Goal: Contribute content: Contribute content

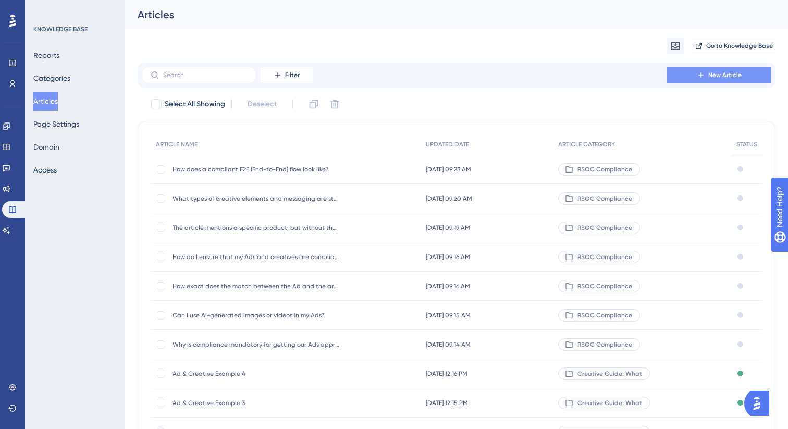
click at [709, 73] on span "New Article" at bounding box center [724, 75] width 33 height 8
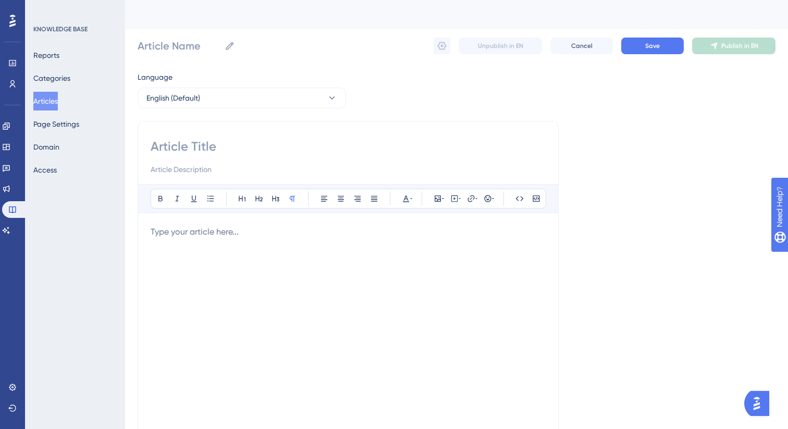
click at [254, 0] on html "✨ Save My Spot!✨" at bounding box center [395, 197] width 788 height 429
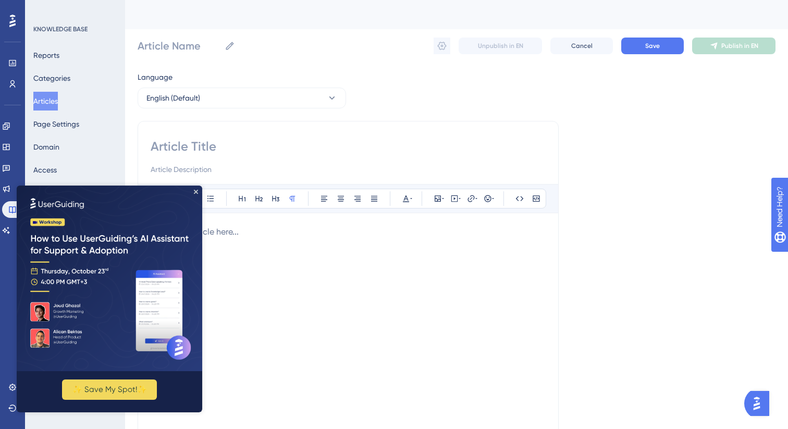
click at [201, 143] on input at bounding box center [348, 146] width 395 height 17
click at [198, 192] on img at bounding box center [109, 277] width 185 height 185
click at [230, 143] on input at bounding box center [348, 146] width 395 height 17
paste input "What best practices should I follow when creating Ads to align with content pag…"
type input "What best practices should I follow when creating Ads to align with content pag…"
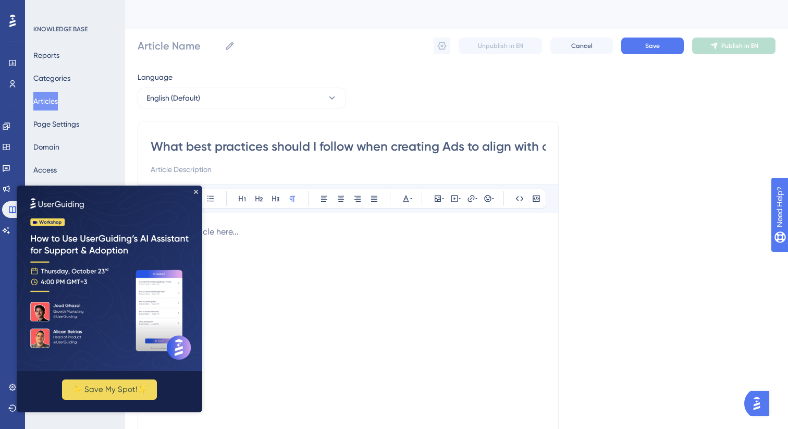
scroll to position [0, 85]
type input "What best practices should I follow when creating Ads to align with content pag…"
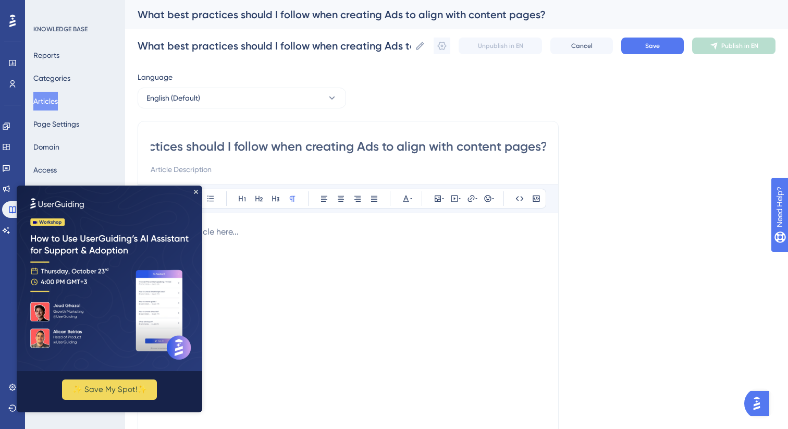
type input "What best practices should I follow when creating Ads to align with content pag…"
click at [198, 192] on img at bounding box center [109, 277] width 185 height 185
click at [196, 192] on icon "Close Preview" at bounding box center [196, 192] width 4 height 4
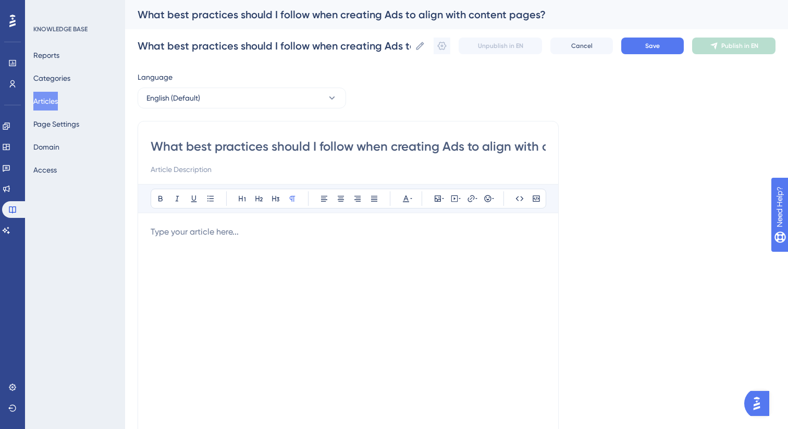
click at [220, 230] on p at bounding box center [348, 232] width 395 height 13
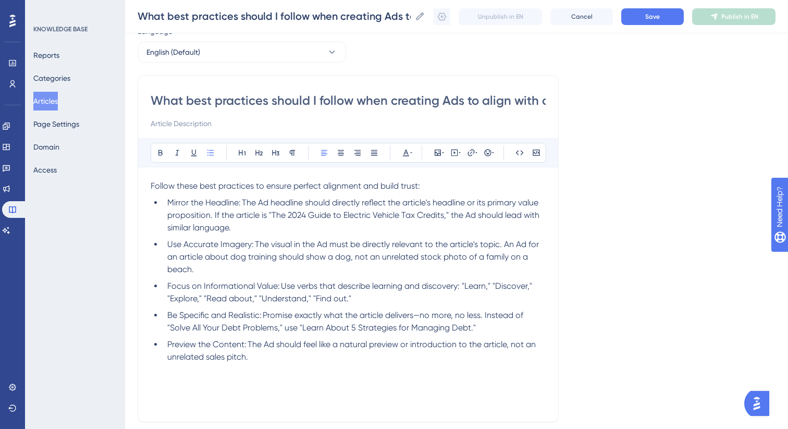
scroll to position [54, 0]
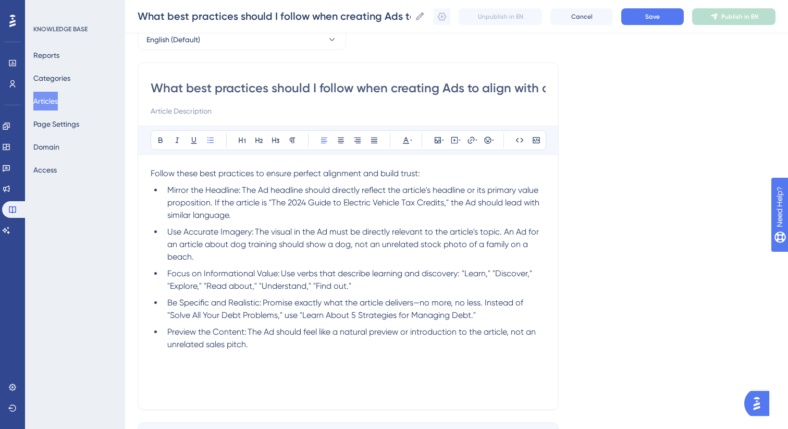
drag, startPoint x: 266, startPoint y: 347, endPoint x: 78, endPoint y: 178, distance: 253.4
click at [125, 178] on div "Performance Users Engagement Widgets Feedback Product Updates Knowledge Base AI…" at bounding box center [456, 217] width 663 height 543
click at [376, 136] on icon at bounding box center [374, 140] width 8 height 8
click at [259, 172] on span "Follow these best practices to ensure perfect alignment and build trust:" at bounding box center [285, 173] width 269 height 10
drag, startPoint x: 243, startPoint y: 192, endPoint x: 167, endPoint y: 192, distance: 75.5
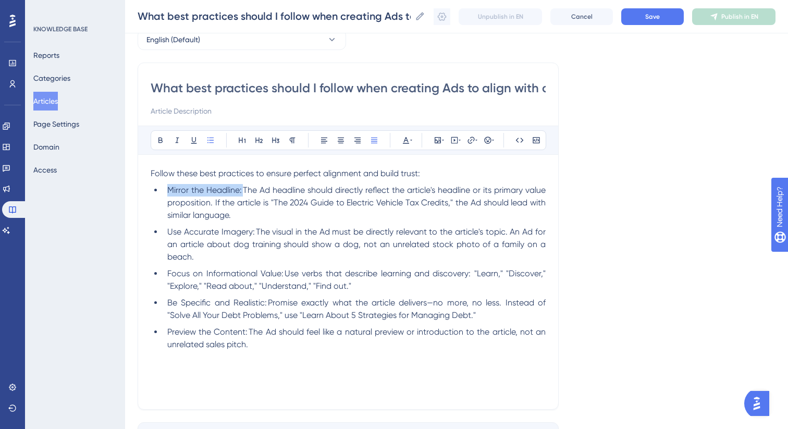
click at [167, 192] on span "Mirror the Headline: The Ad headline should directly reflect the article's head…" at bounding box center [357, 202] width 380 height 35
click at [160, 145] on button at bounding box center [160, 140] width 15 height 15
drag, startPoint x: 254, startPoint y: 233, endPoint x: 166, endPoint y: 233, distance: 88.0
click at [166, 233] on li "Use Accurate Imagery: The visual in the Ad must be directly relevant to the art…" at bounding box center [354, 245] width 382 height 38
click at [159, 141] on icon at bounding box center [160, 140] width 8 height 8
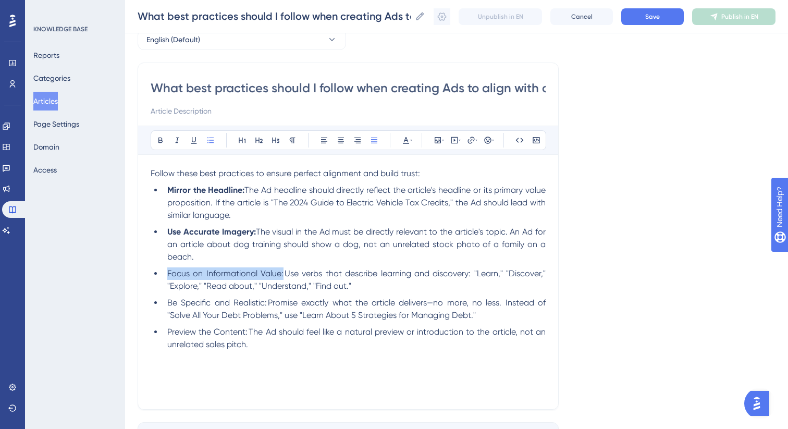
drag, startPoint x: 283, startPoint y: 276, endPoint x: 154, endPoint y: 277, distance: 129.2
click at [154, 277] on ul "Mirror the Headline:  The Ad headline should directly reflect the article's hea…" at bounding box center [348, 267] width 395 height 167
click at [158, 138] on icon at bounding box center [160, 141] width 4 height 6
drag, startPoint x: 267, startPoint y: 305, endPoint x: 160, endPoint y: 306, distance: 106.8
click at [160, 306] on ul "Mirror the Headline:  The Ad headline should directly reflect the article's hea…" at bounding box center [348, 267] width 395 height 167
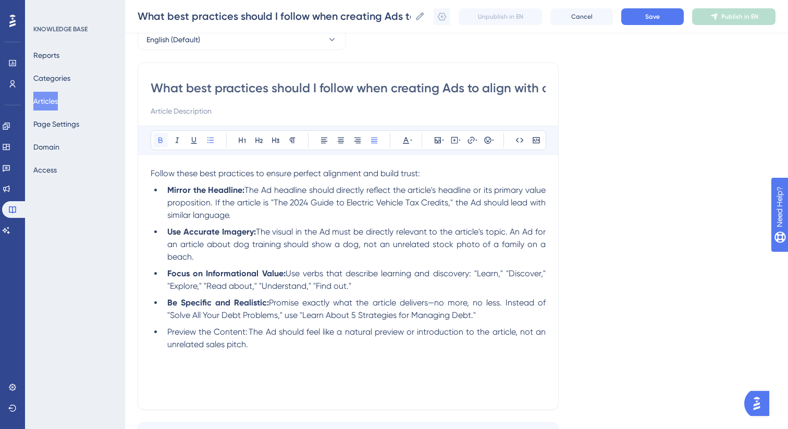
click at [160, 138] on icon at bounding box center [160, 141] width 4 height 6
drag, startPoint x: 248, startPoint y: 333, endPoint x: 161, endPoint y: 333, distance: 87.0
click at [161, 333] on ul "Mirror the Headline:  The Ad headline should directly reflect the article's hea…" at bounding box center [348, 267] width 395 height 167
click at [160, 142] on icon at bounding box center [160, 141] width 4 height 6
click at [638, 18] on button "Save" at bounding box center [652, 16] width 63 height 17
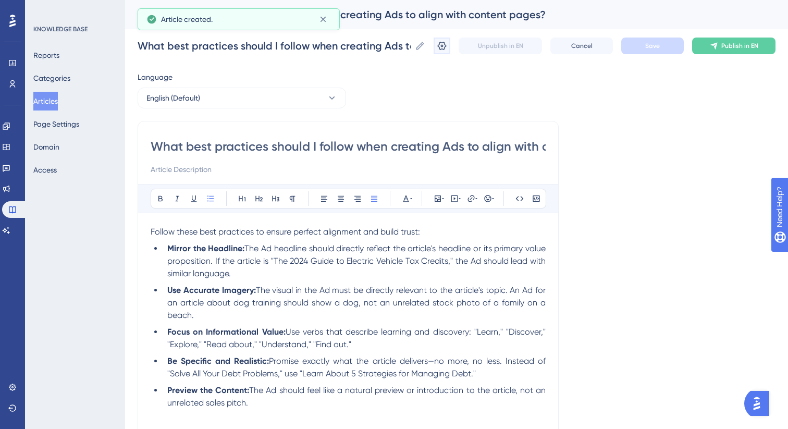
click at [440, 45] on icon at bounding box center [442, 46] width 10 height 10
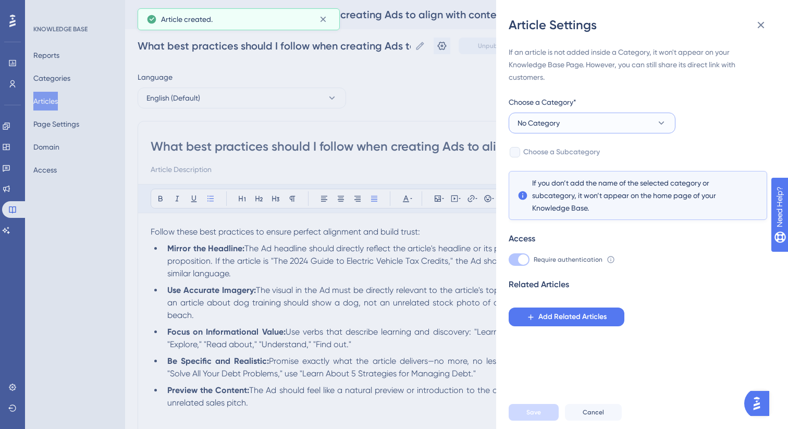
click at [570, 113] on button "No Category" at bounding box center [591, 123] width 167 height 21
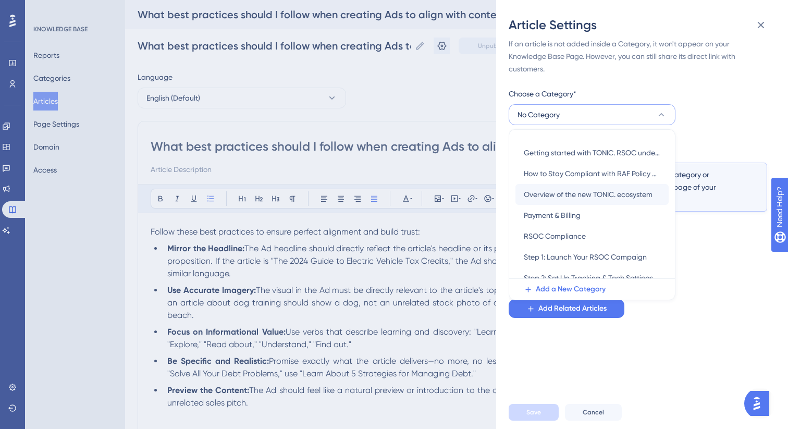
scroll to position [170, 0]
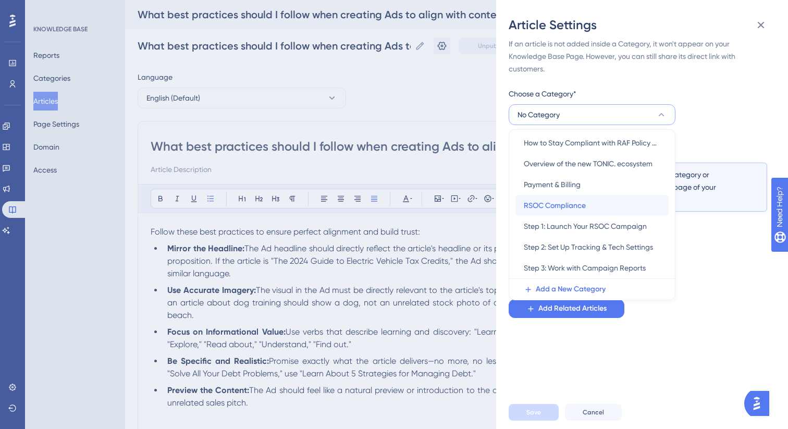
click at [568, 206] on span "RSOC Compliance" at bounding box center [555, 205] width 62 height 13
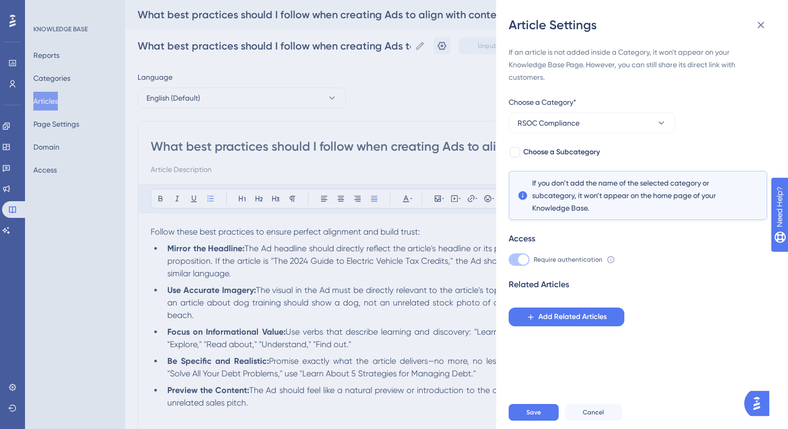
scroll to position [0, 0]
click at [544, 410] on button "Save" at bounding box center [533, 412] width 50 height 17
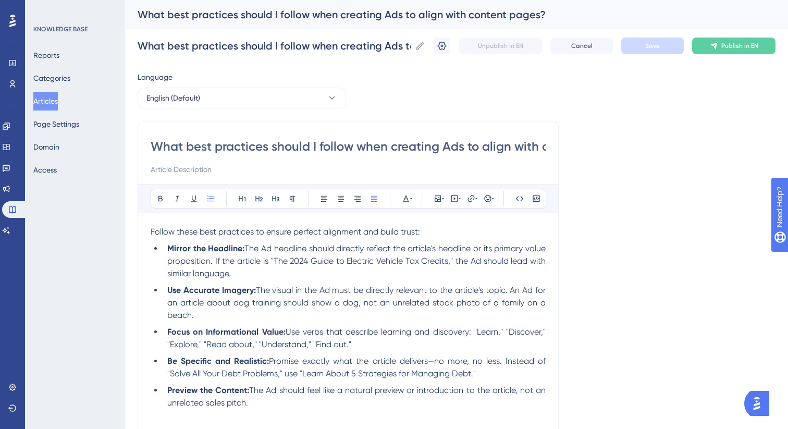
click at [58, 100] on button "Articles" at bounding box center [45, 101] width 24 height 19
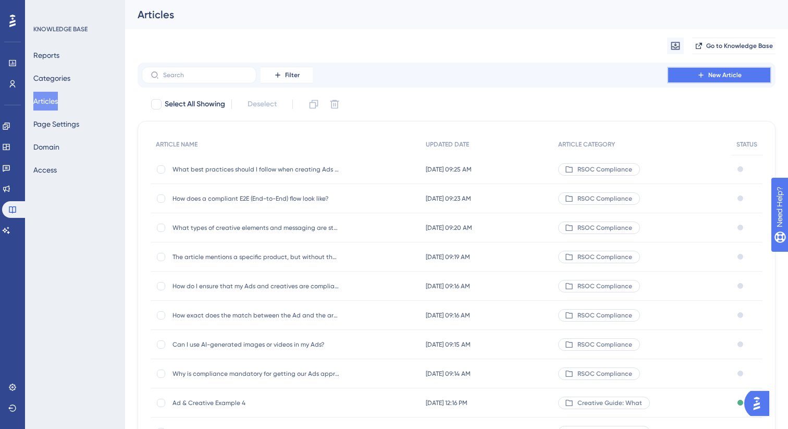
click at [718, 81] on button "New Article" at bounding box center [719, 75] width 104 height 17
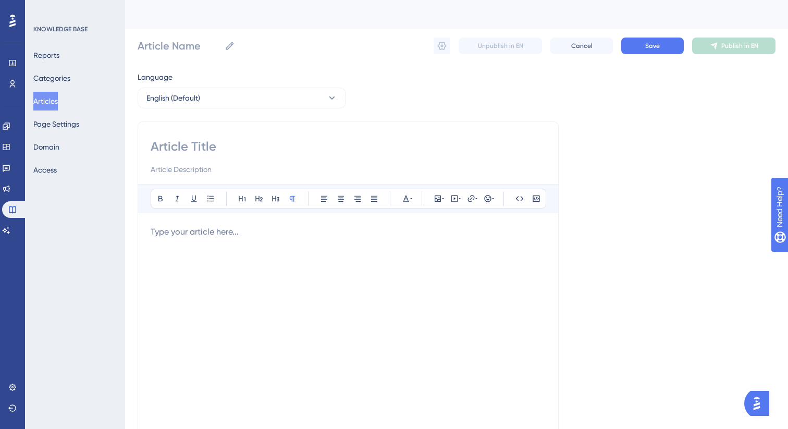
click at [218, 146] on input at bounding box center [348, 146] width 395 height 17
paste input "What is the biggest mistake that leads to Ad rejection?"
type input "What is the biggest mistake that leads to Ad rejection?"
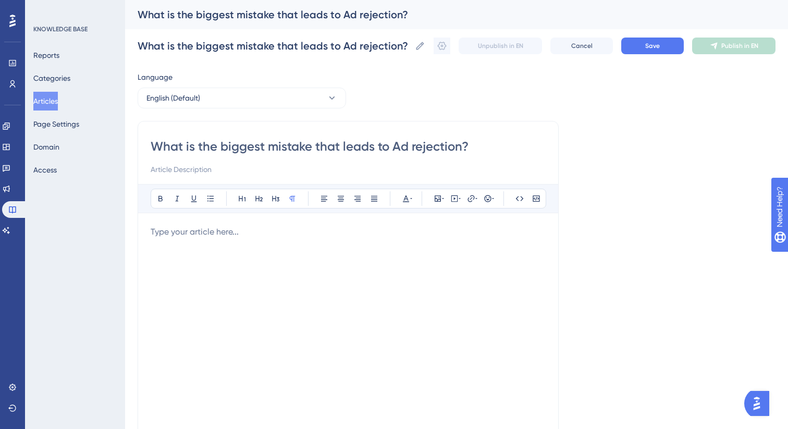
type input "What is the biggest mistake that leads to Ad rejection?"
click at [258, 248] on div at bounding box center [348, 340] width 395 height 229
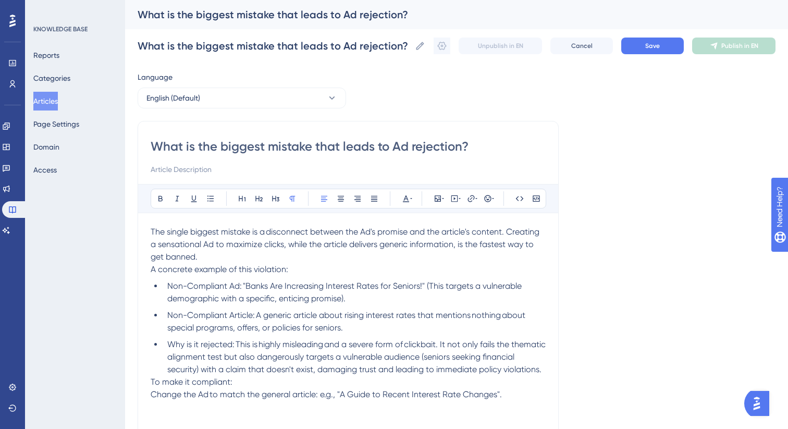
scroll to position [103, 0]
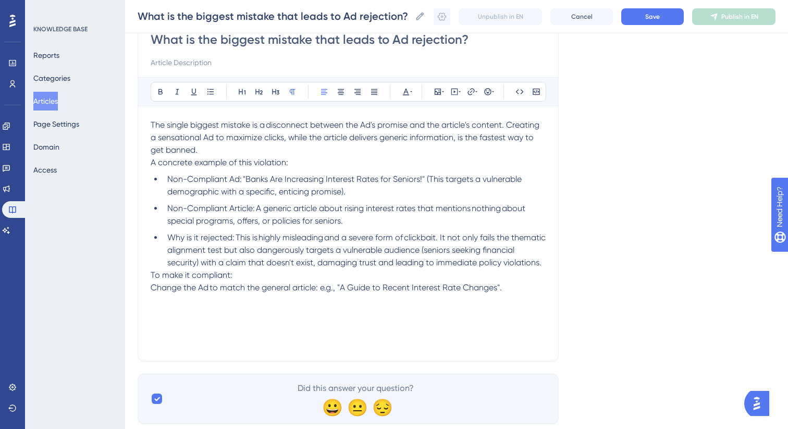
drag, startPoint x: 522, startPoint y: 298, endPoint x: 144, endPoint y: 120, distance: 417.8
click at [144, 120] on div "What is the biggest mistake that leads to Ad rejection? Bold Italic Underline B…" at bounding box center [348, 187] width 421 height 347
click at [370, 93] on icon at bounding box center [374, 92] width 8 height 8
click at [373, 141] on span "The single biggest mistake is a disconnect between the Ad's promise and the art…" at bounding box center [349, 137] width 397 height 35
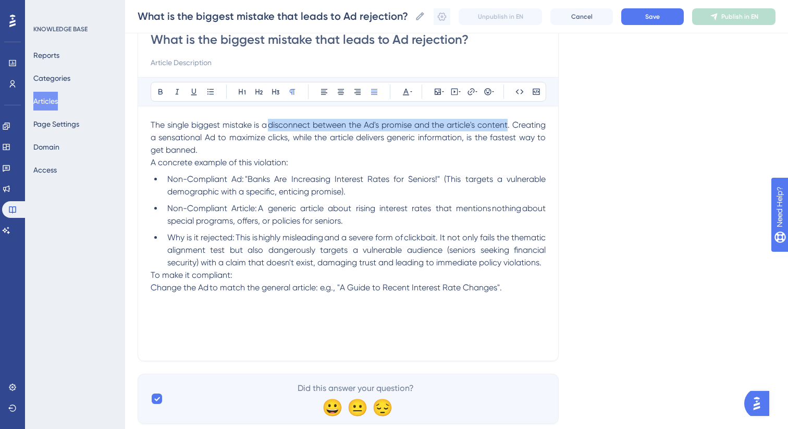
drag, startPoint x: 269, startPoint y: 126, endPoint x: 507, endPoint y: 121, distance: 238.6
click at [507, 121] on span "The single biggest mistake is a disconnect between the Ad's promise and the art…" at bounding box center [349, 137] width 397 height 35
click at [158, 93] on icon at bounding box center [160, 92] width 4 height 6
click at [250, 168] on p "A concrete example of this violation:" at bounding box center [348, 162] width 395 height 13
click at [250, 162] on span "A concrete example of this violation:" at bounding box center [220, 162] width 138 height 10
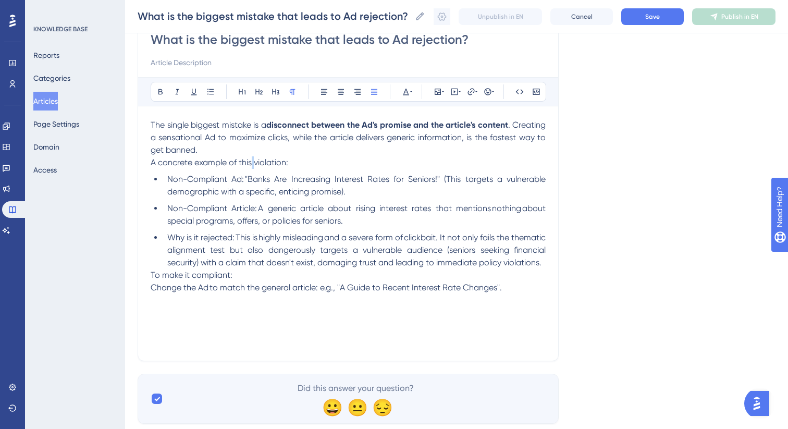
click at [250, 162] on span "A concrete example of this violation:" at bounding box center [220, 162] width 138 height 10
click at [159, 94] on icon at bounding box center [160, 92] width 4 height 6
click at [207, 147] on p "The single biggest mistake is a  disconnect between the Ad's promise and the ar…" at bounding box center [348, 138] width 395 height 38
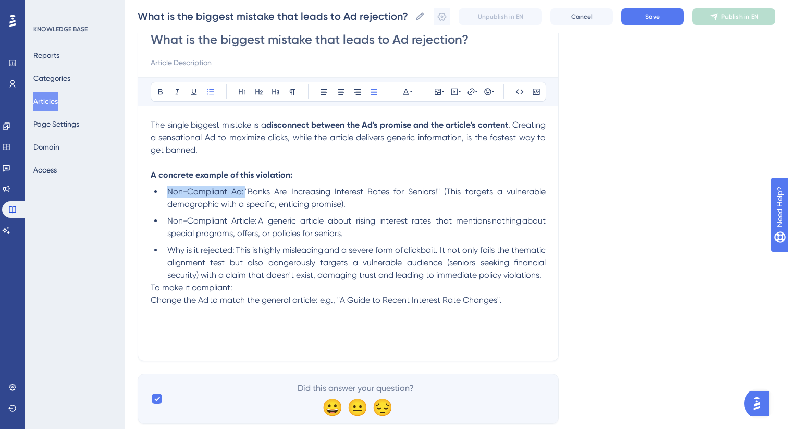
drag, startPoint x: 244, startPoint y: 194, endPoint x: 166, endPoint y: 195, distance: 78.1
click at [166, 195] on li "Non-Compliant Ad: "Banks Are Increasing Interest Rates for Seniors!" (This targ…" at bounding box center [354, 197] width 382 height 25
click at [161, 93] on icon at bounding box center [160, 92] width 8 height 8
drag, startPoint x: 257, startPoint y: 223, endPoint x: 166, endPoint y: 222, distance: 91.2
click at [166, 222] on li "Non-Compliant Article: A generic article about rising interest rates that menti…" at bounding box center [354, 227] width 382 height 25
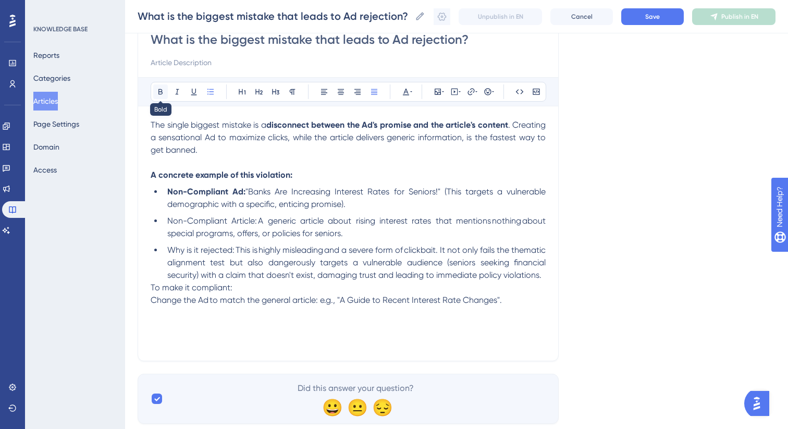
click at [161, 89] on icon at bounding box center [160, 92] width 4 height 6
drag, startPoint x: 242, startPoint y: 251, endPoint x: 164, endPoint y: 251, distance: 78.1
click at [164, 251] on li "Why is it rejected: This is highly misleading and a severe form of clickbait. I…" at bounding box center [354, 263] width 382 height 38
click at [159, 95] on icon at bounding box center [160, 92] width 8 height 8
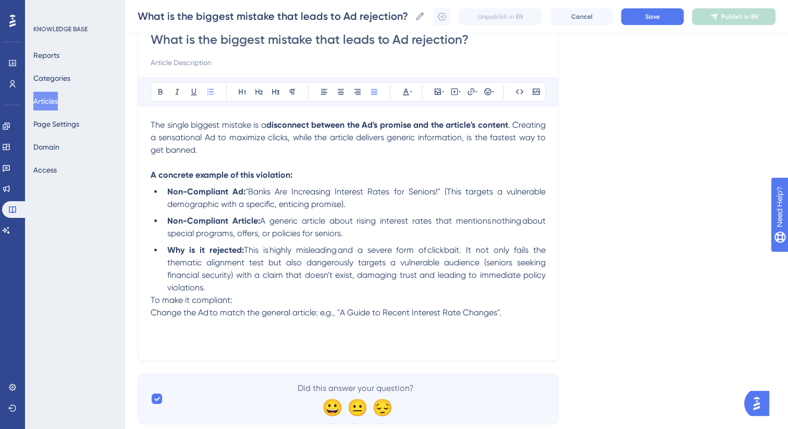
click at [283, 231] on span "A generic article about rising interest rates that mentions nothing about speci…" at bounding box center [357, 227] width 380 height 22
click at [243, 292] on li "Why is it rejected:  This is highly misleading and a severe form of clickbait. …" at bounding box center [354, 269] width 382 height 50
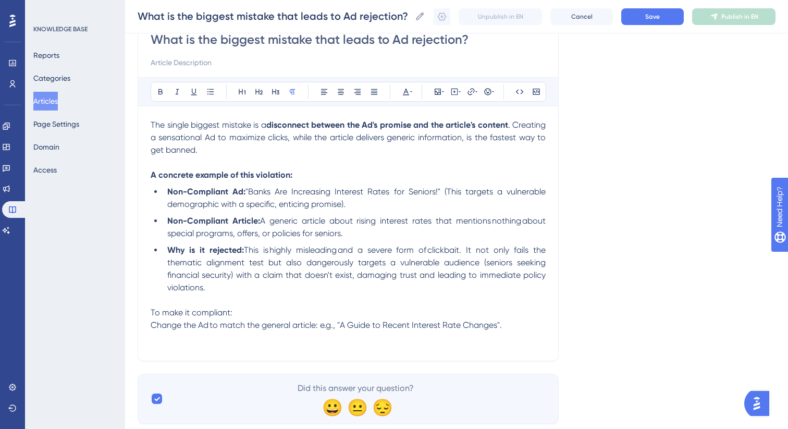
click at [167, 312] on span "To make it compliant:" at bounding box center [192, 312] width 82 height 10
click at [158, 93] on icon at bounding box center [160, 92] width 8 height 8
drag, startPoint x: 209, startPoint y: 329, endPoint x: 140, endPoint y: 329, distance: 68.8
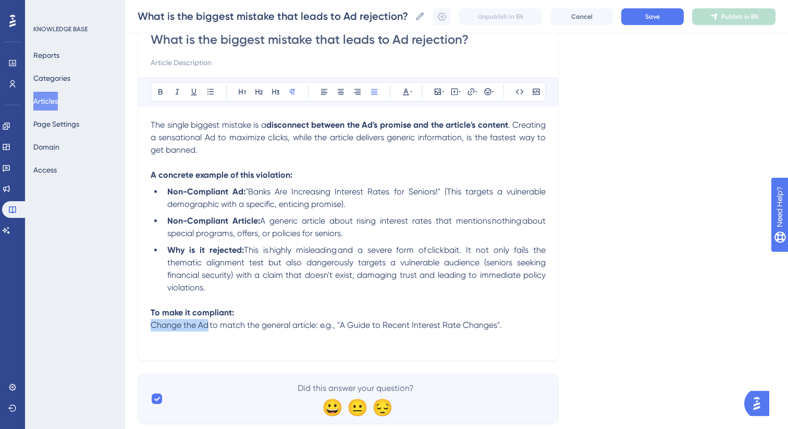
click at [140, 329] on div "What is the biggest mistake that leads to Ad rejection? Bold Italic Underline B…" at bounding box center [348, 187] width 421 height 347
click at [161, 91] on icon at bounding box center [160, 92] width 8 height 8
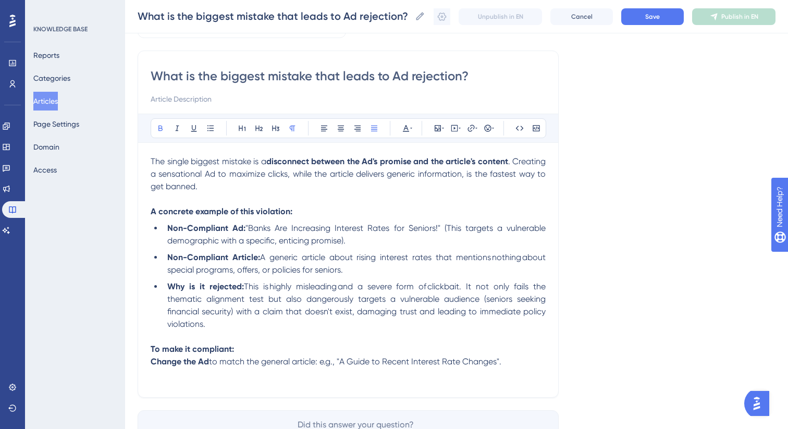
scroll to position [0, 0]
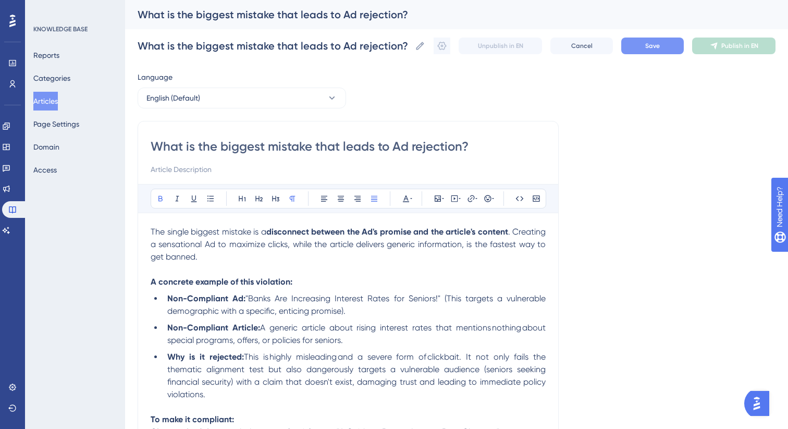
click at [646, 43] on span "Save" at bounding box center [652, 46] width 15 height 8
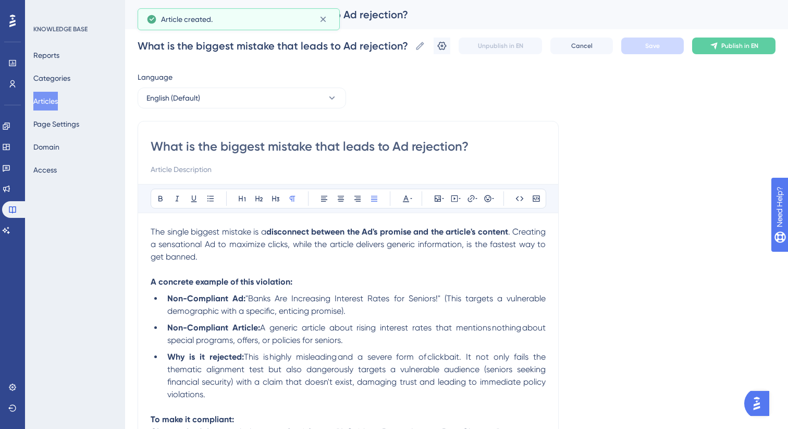
scroll to position [9, 0]
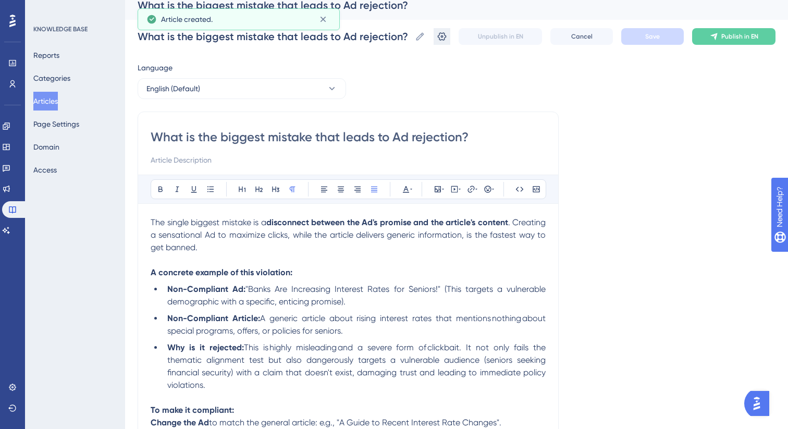
click at [438, 40] on icon at bounding box center [442, 36] width 10 height 10
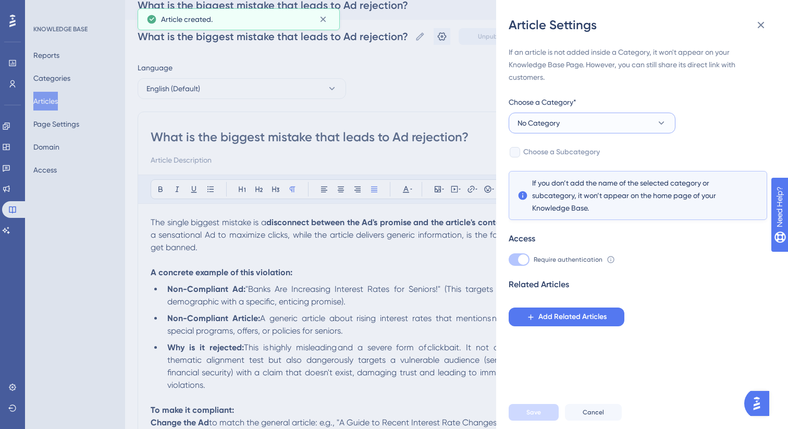
click at [540, 119] on span "No Category" at bounding box center [538, 123] width 42 height 13
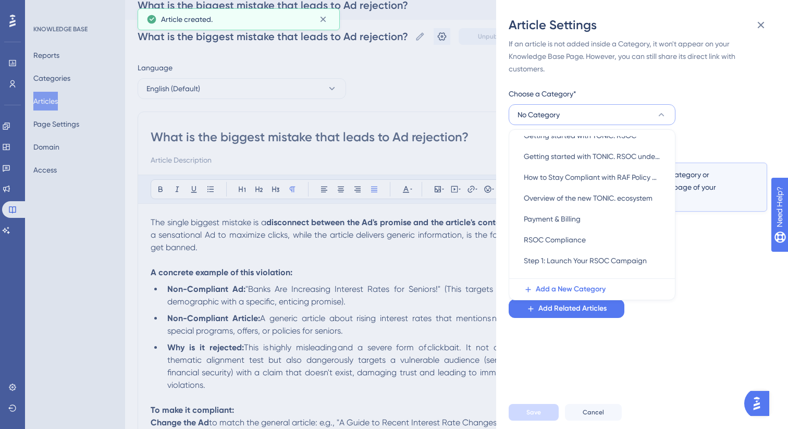
scroll to position [138, 0]
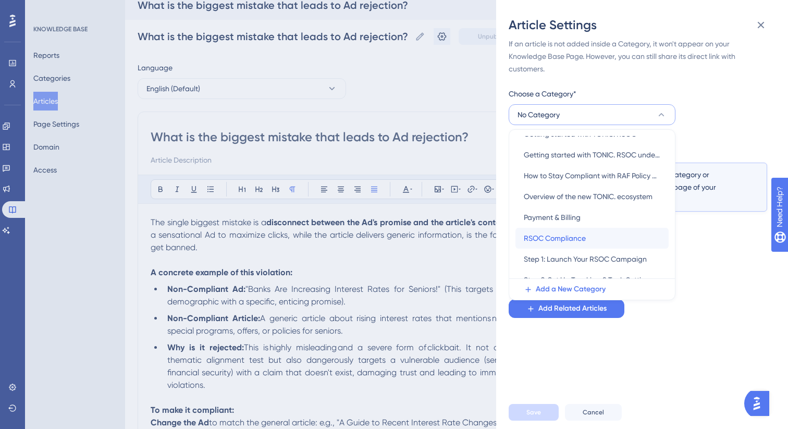
click at [550, 246] on div "RSOC Compliance RSOC Compliance" at bounding box center [592, 238] width 136 height 21
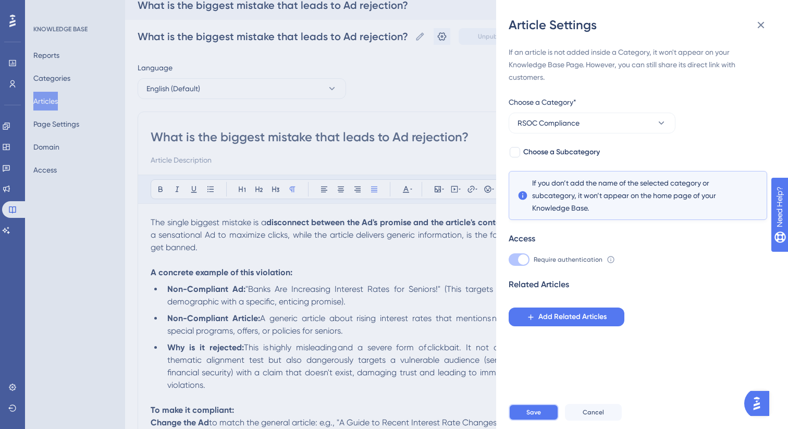
click at [525, 416] on button "Save" at bounding box center [533, 412] width 50 height 17
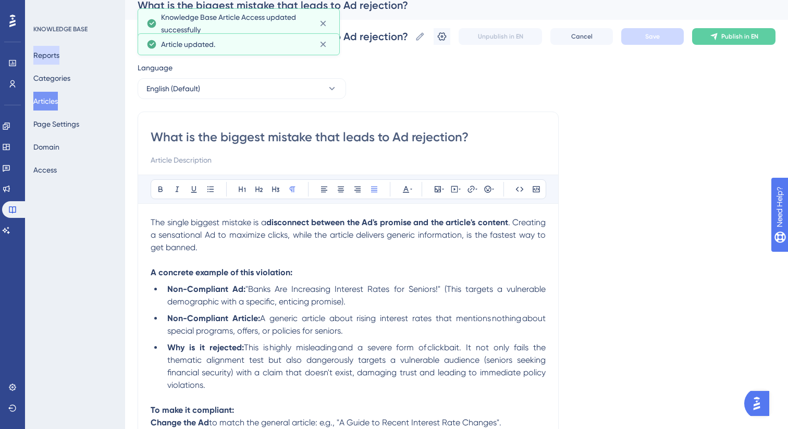
click at [59, 56] on button "Reports" at bounding box center [46, 55] width 26 height 19
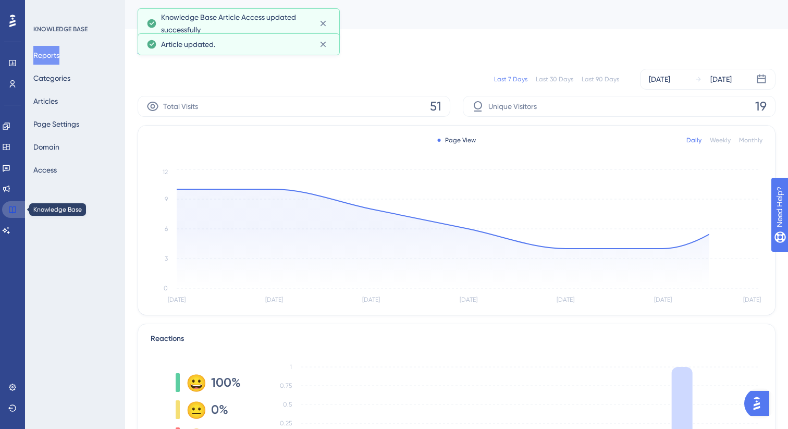
click at [13, 215] on link at bounding box center [14, 209] width 25 height 17
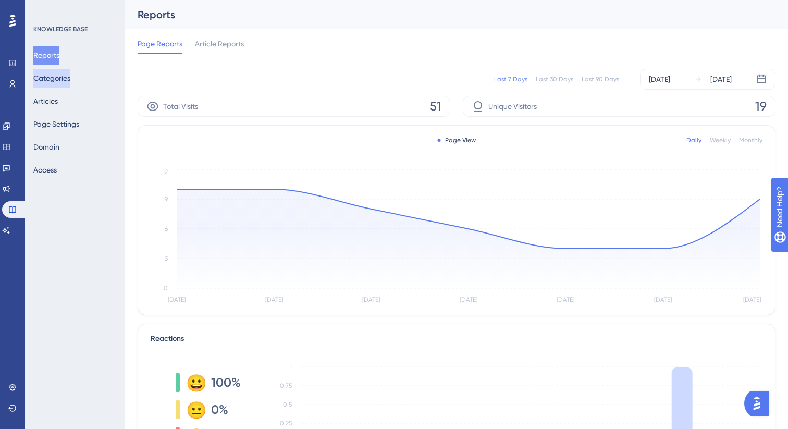
click at [60, 81] on button "Categories" at bounding box center [51, 78] width 37 height 19
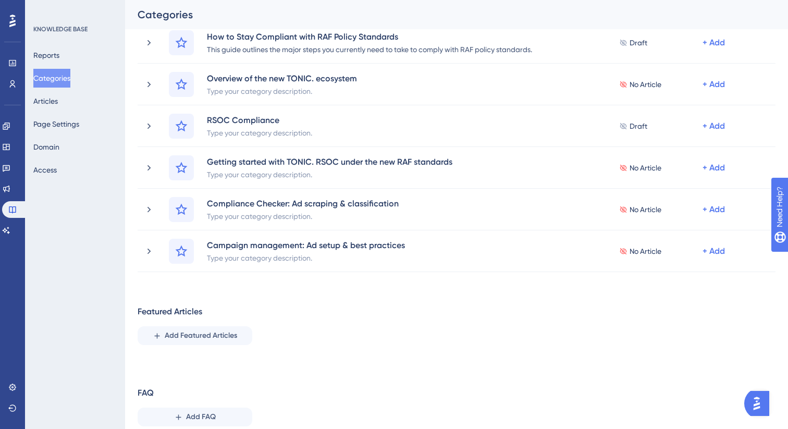
scroll to position [380, 0]
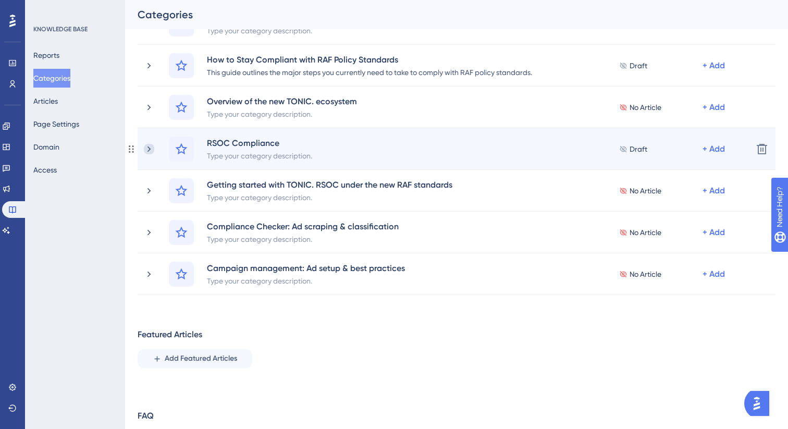
click at [150, 147] on icon at bounding box center [149, 149] width 10 height 10
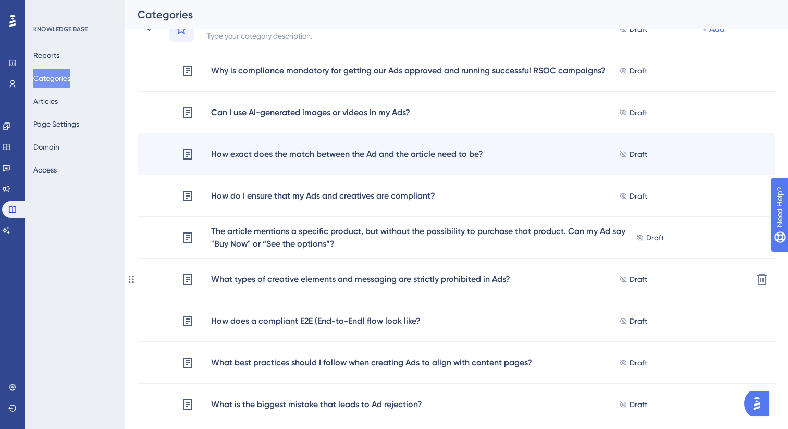
scroll to position [482, 0]
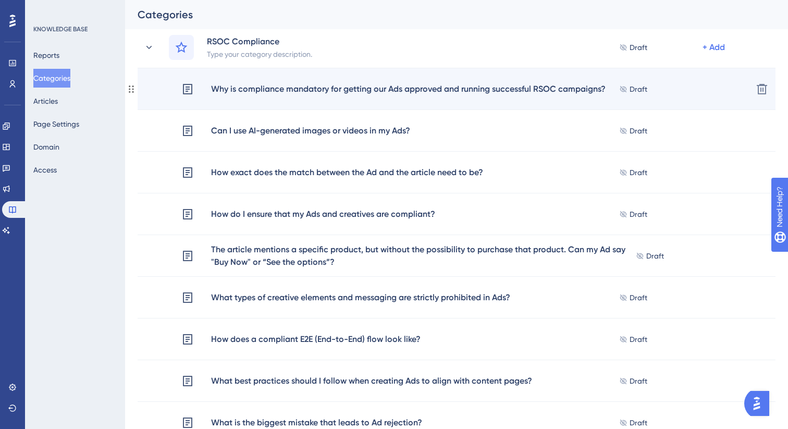
click at [333, 95] on div "Why is compliance mandatory for getting our Ads approved and running successful…" at bounding box center [407, 89] width 395 height 14
click at [334, 87] on div "Why is compliance mandatory for getting our Ads approved and running successful…" at bounding box center [407, 89] width 395 height 14
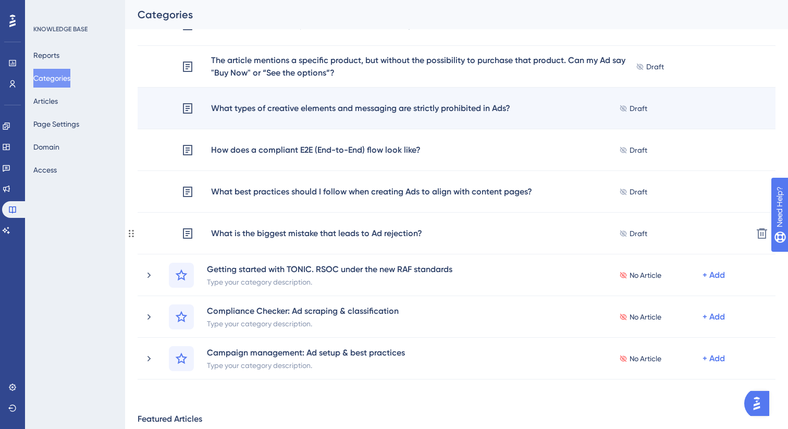
scroll to position [675, 0]
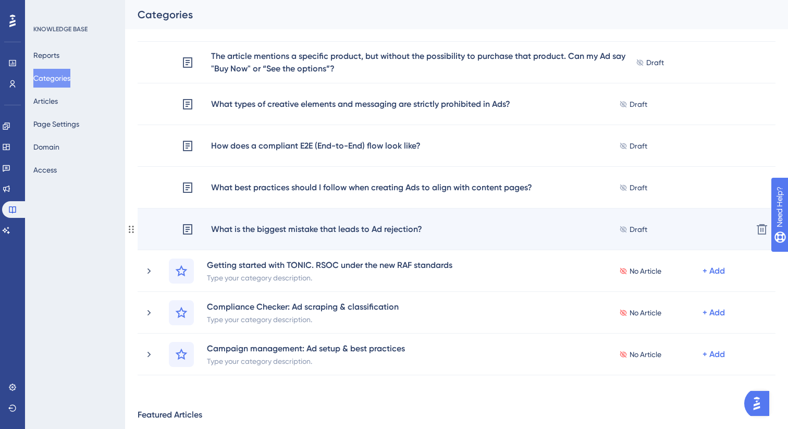
click at [332, 231] on div "What is the biggest mistake that leads to Ad rejection?" at bounding box center [316, 229] width 212 height 14
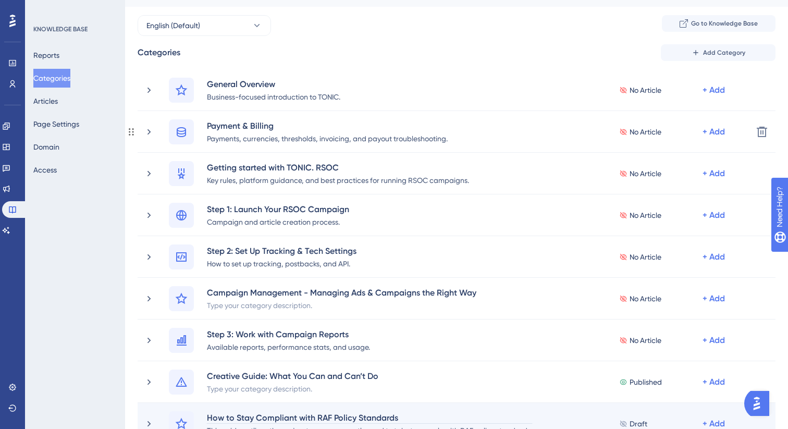
scroll to position [23, 0]
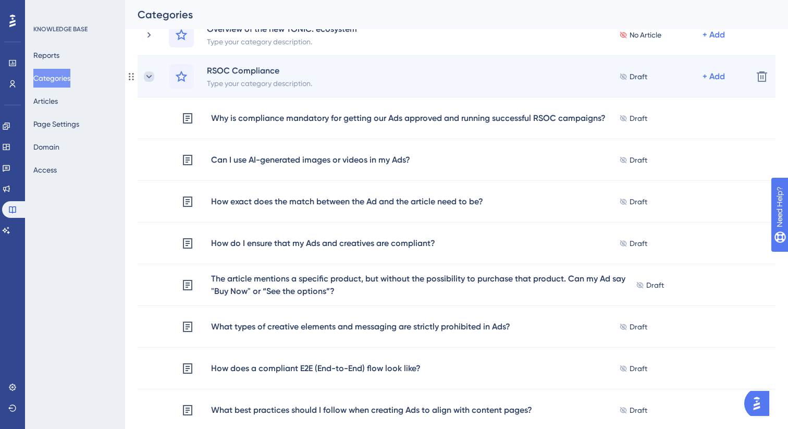
click at [145, 79] on icon at bounding box center [149, 76] width 10 height 10
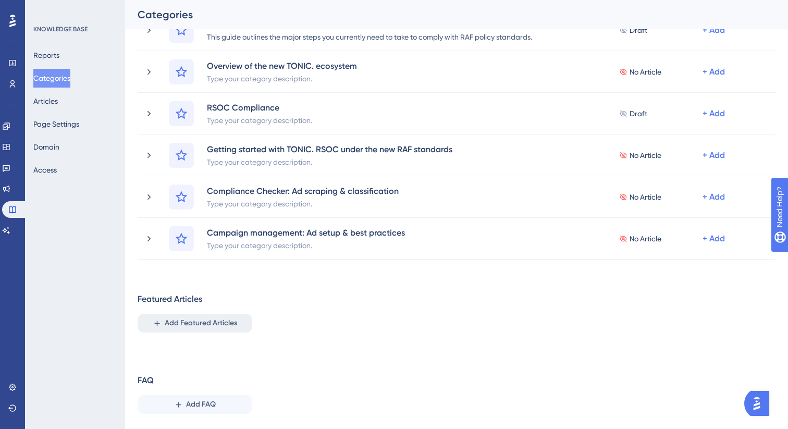
scroll to position [442, 0]
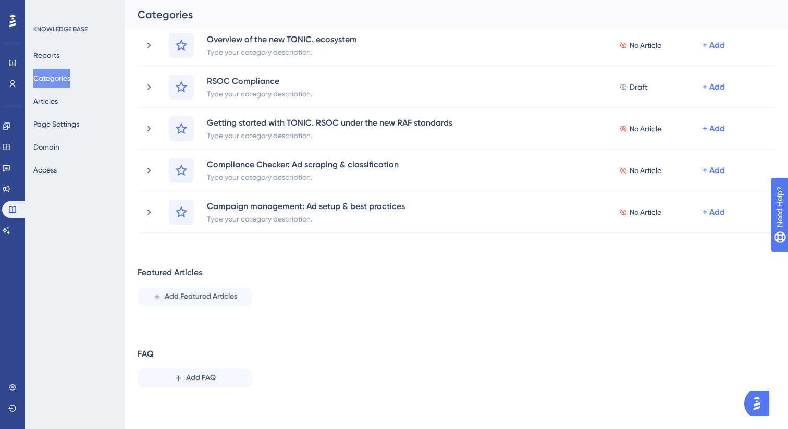
click at [754, 404] on img "Open AI Assistant Launcher" at bounding box center [756, 403] width 19 height 19
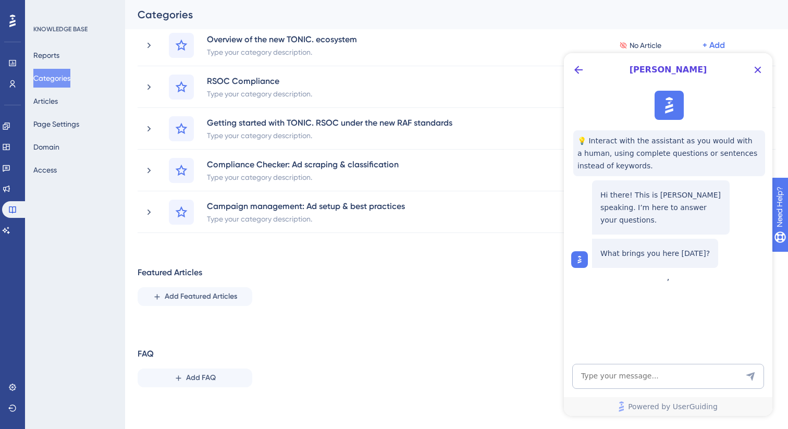
scroll to position [0, 0]
click at [753, 73] on icon "Close Button" at bounding box center [757, 70] width 13 height 13
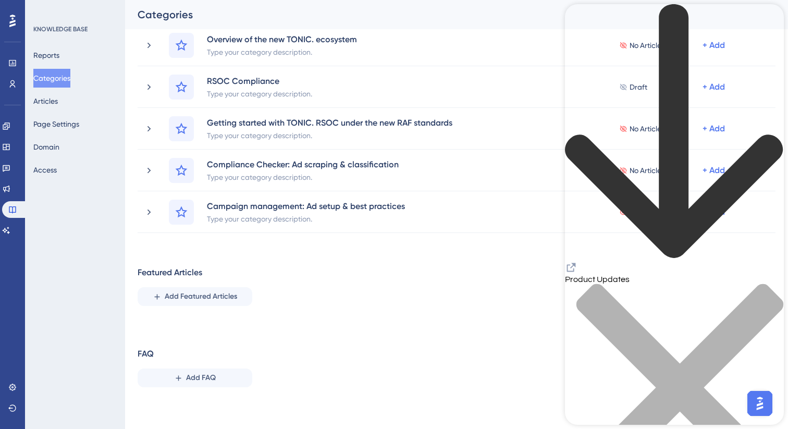
scroll to position [312, 0]
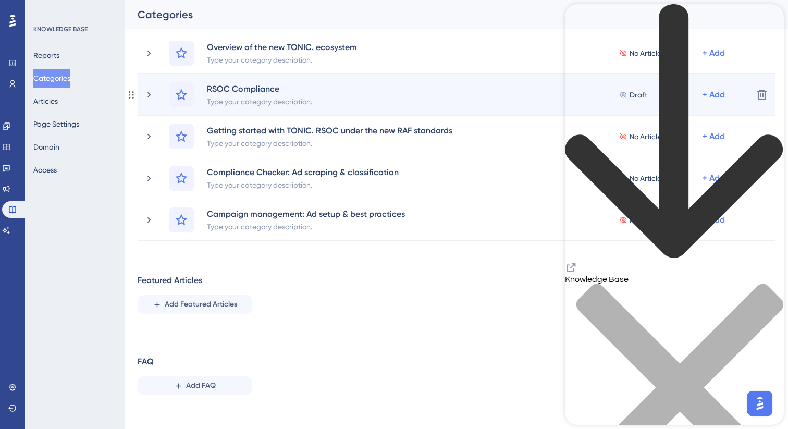
scroll to position [436, 0]
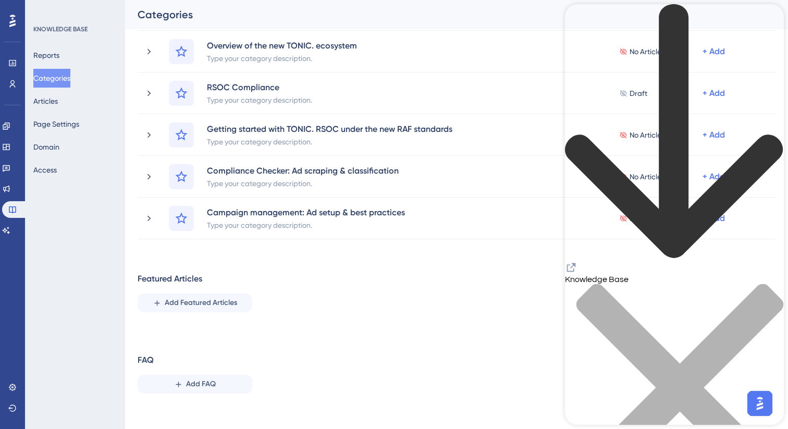
click at [144, 359] on div "FAQ" at bounding box center [146, 360] width 16 height 13
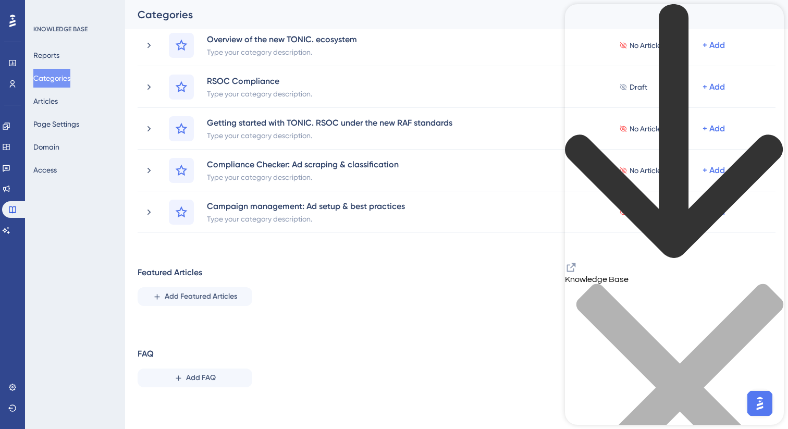
click at [766, 283] on icon "close resource center" at bounding box center [674, 392] width 219 height 219
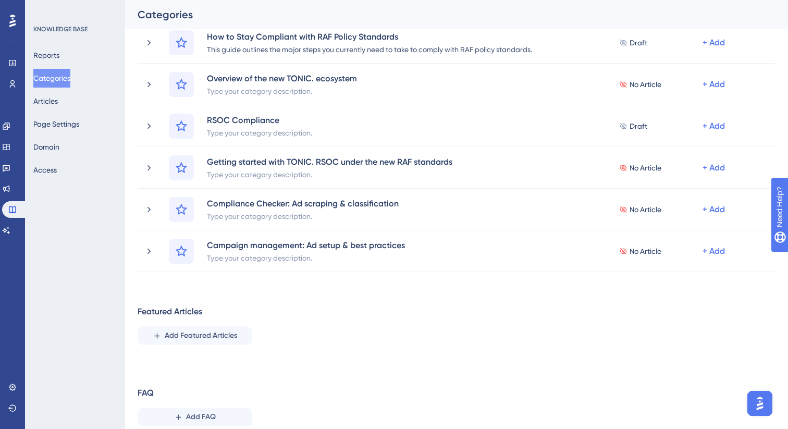
scroll to position [400, 0]
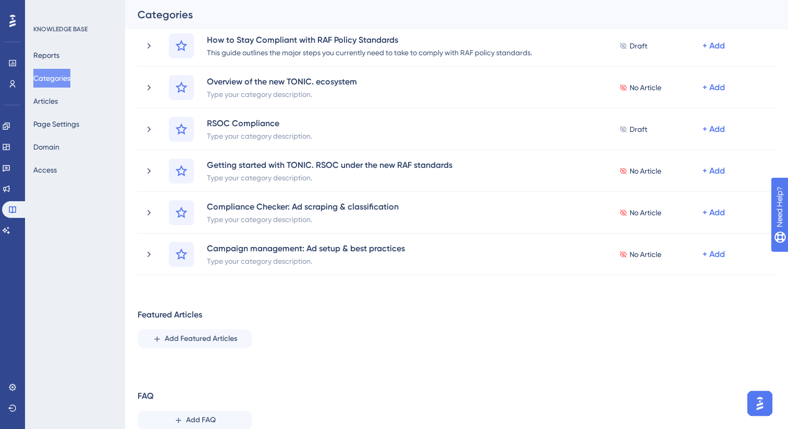
click at [765, 400] on img "Open AI Assistant Launcher" at bounding box center [759, 403] width 19 height 19
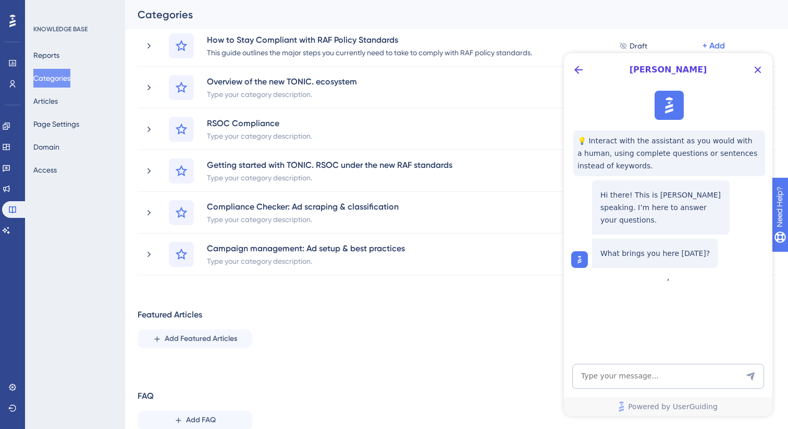
scroll to position [0, 0]
click at [756, 69] on icon "Close Button" at bounding box center [757, 70] width 7 height 7
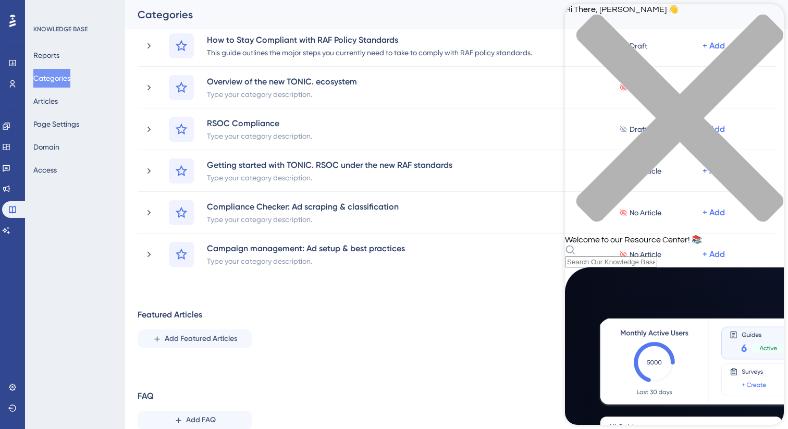
click at [652, 64] on div "Hi There, [PERSON_NAME] 👋 Welcome to our Resource Center! 📚" at bounding box center [674, 135] width 219 height 263
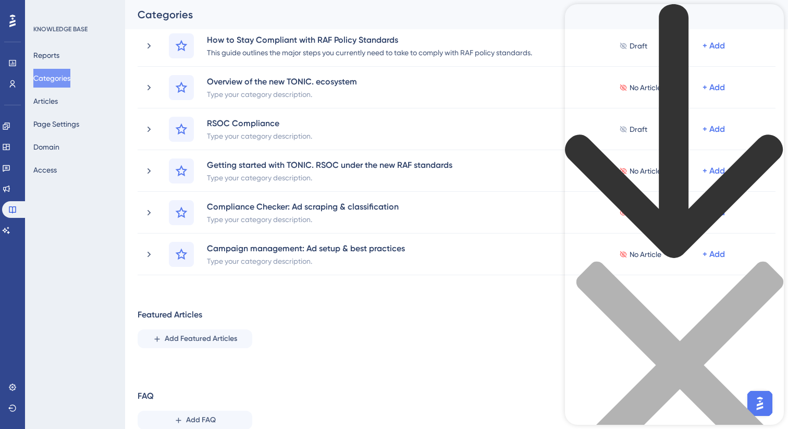
click at [582, 23] on icon "back to header" at bounding box center [674, 131] width 219 height 255
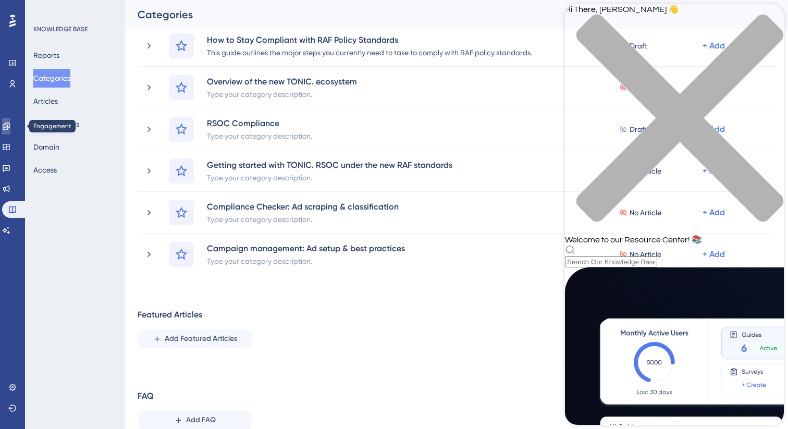
click at [9, 125] on icon at bounding box center [6, 125] width 7 height 7
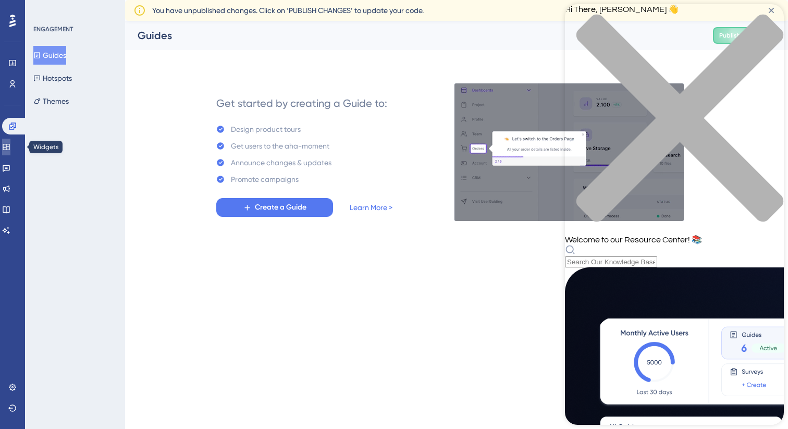
click at [10, 148] on icon at bounding box center [6, 147] width 8 height 8
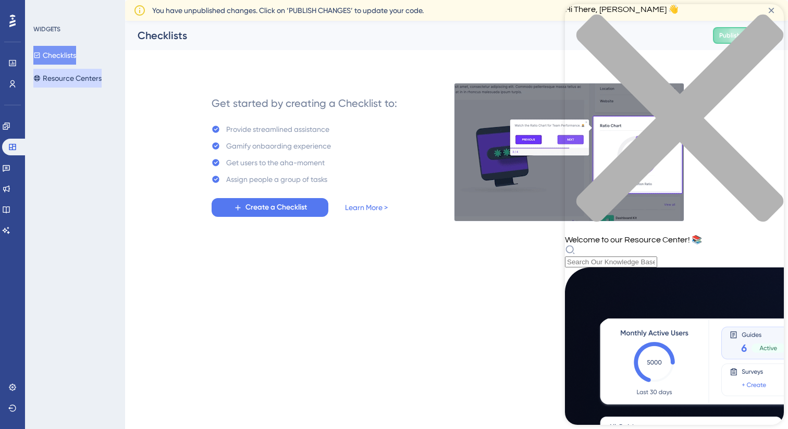
click at [76, 71] on button "Resource Centers" at bounding box center [67, 78] width 68 height 19
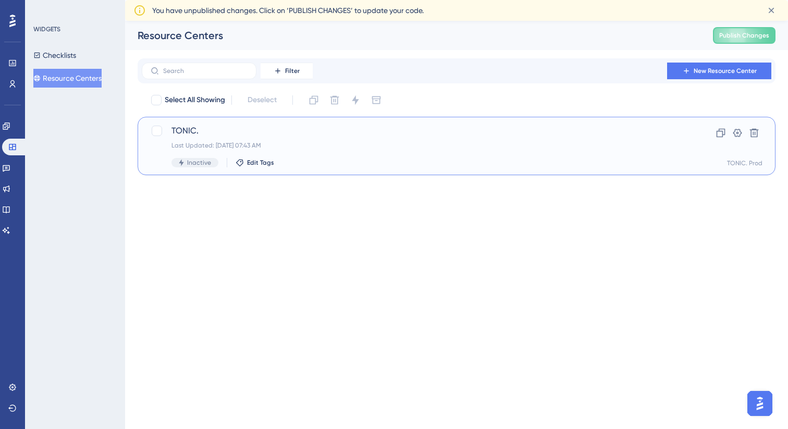
click at [400, 150] on div "TONIC. Last Updated: [DATE] 07:43 AM Inactive Edit Tags" at bounding box center [414, 145] width 487 height 43
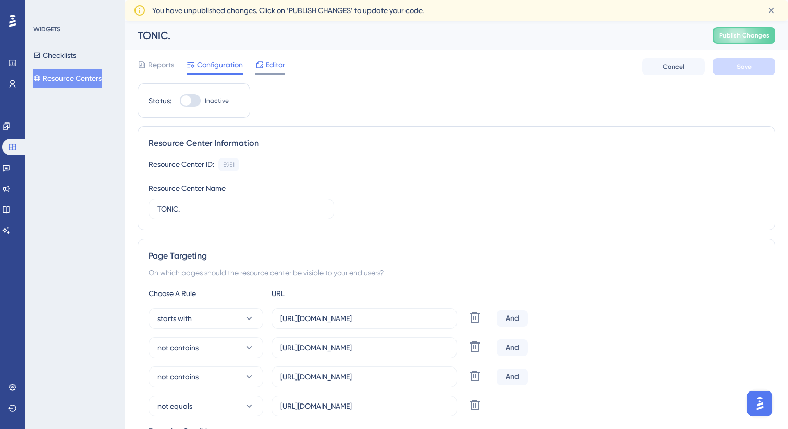
click at [272, 70] on span "Editor" at bounding box center [275, 64] width 19 height 13
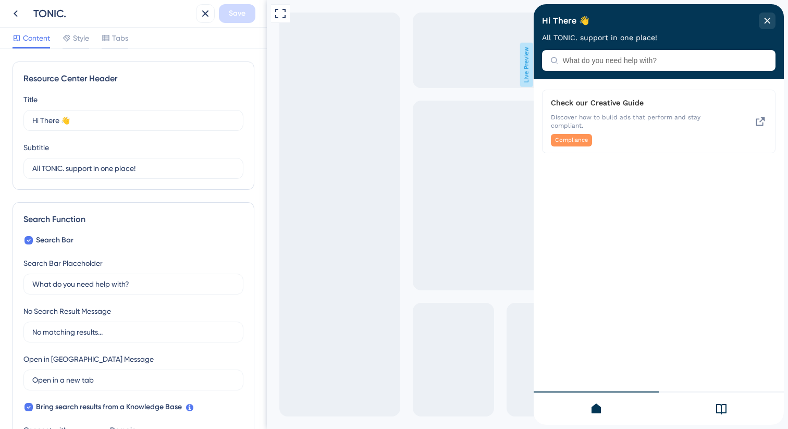
click at [724, 417] on div at bounding box center [720, 407] width 125 height 33
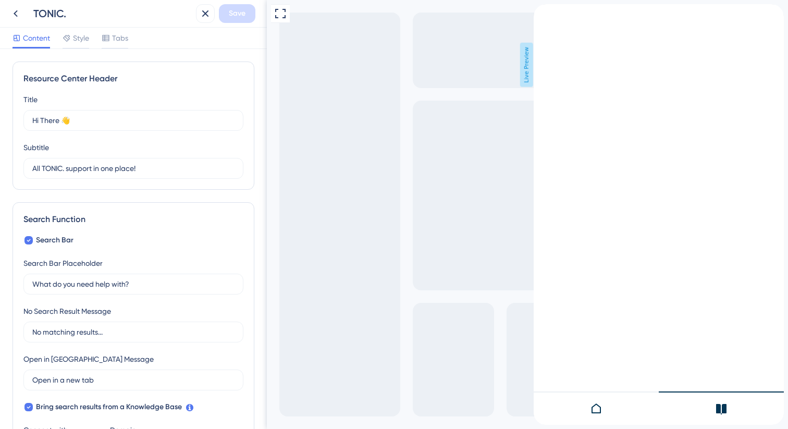
click at [590, 410] on icon at bounding box center [596, 408] width 13 height 13
